Goal: Find specific page/section: Find specific page/section

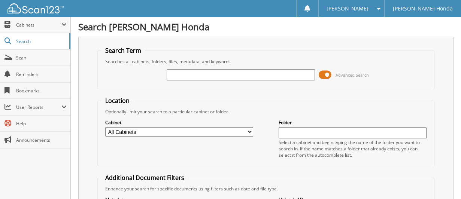
click at [197, 70] on input "text" at bounding box center [241, 74] width 148 height 11
type input "506959"
drag, startPoint x: 196, startPoint y: 74, endPoint x: 154, endPoint y: 75, distance: 41.2
click at [154, 75] on div "506959 Advanced Search" at bounding box center [266, 75] width 329 height 20
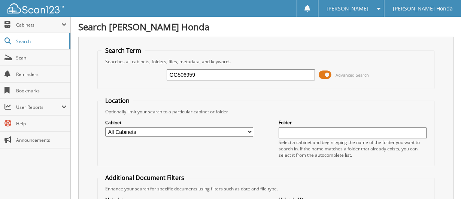
type input "GG506959"
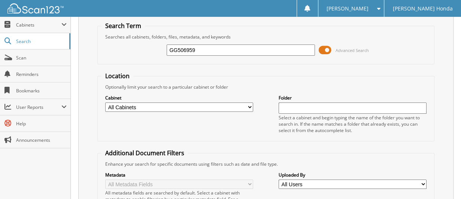
click at [316, 50] on div "GG506959 Advanced Search" at bounding box center [266, 50] width 329 height 20
click at [322, 49] on span at bounding box center [325, 50] width 13 height 11
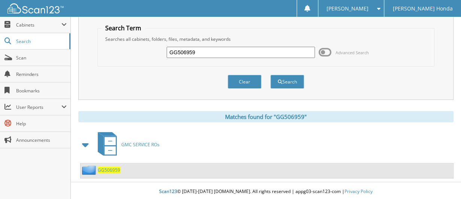
click at [105, 167] on span "GG506959" at bounding box center [109, 170] width 22 height 6
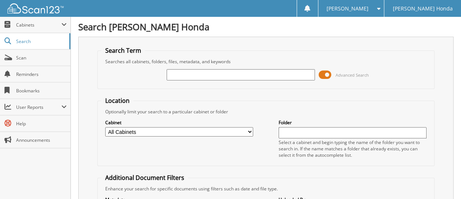
click at [197, 76] on input "text" at bounding box center [241, 74] width 148 height 11
type input "66019428"
click at [324, 72] on span at bounding box center [325, 74] width 13 height 11
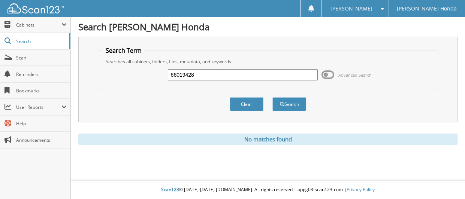
drag, startPoint x: 215, startPoint y: 75, endPoint x: 121, endPoint y: 71, distance: 94.5
click at [121, 71] on div "66019428 Advanced Search" at bounding box center [268, 75] width 332 height 20
type input "GG506959"
click at [272, 97] on button "Search" at bounding box center [289, 104] width 34 height 14
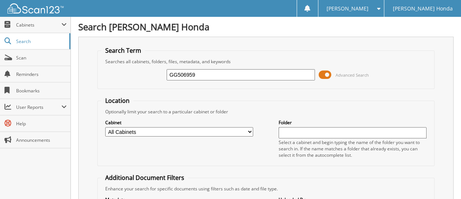
click at [325, 73] on span at bounding box center [325, 74] width 13 height 11
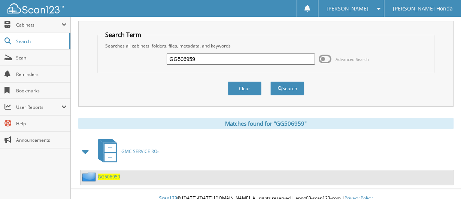
scroll to position [22, 0]
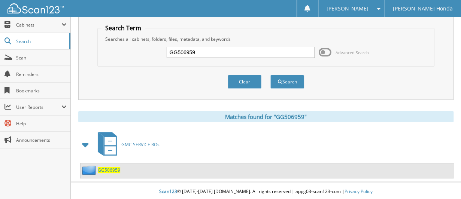
click at [108, 169] on span "GG506959" at bounding box center [109, 170] width 22 height 6
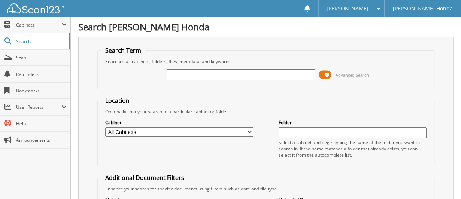
click at [201, 72] on input "text" at bounding box center [241, 74] width 148 height 11
type input "GG506959"
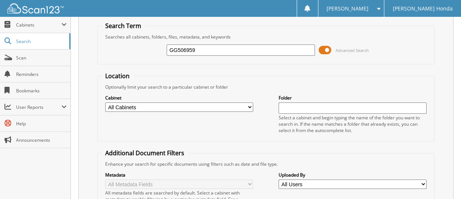
click at [325, 50] on span at bounding box center [325, 50] width 13 height 11
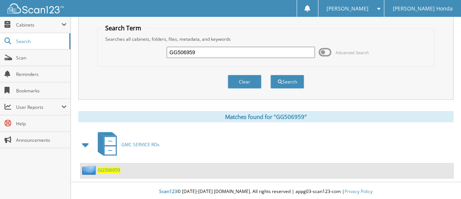
click at [112, 167] on span "GG506959" at bounding box center [109, 170] width 22 height 6
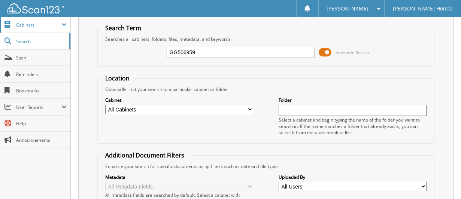
click at [39, 26] on span "Cabinets" at bounding box center [38, 25] width 45 height 6
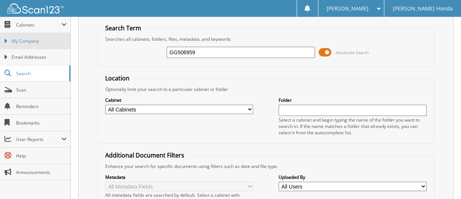
click at [56, 38] on span "My Company" at bounding box center [39, 41] width 55 height 7
